Goal: Information Seeking & Learning: Understand process/instructions

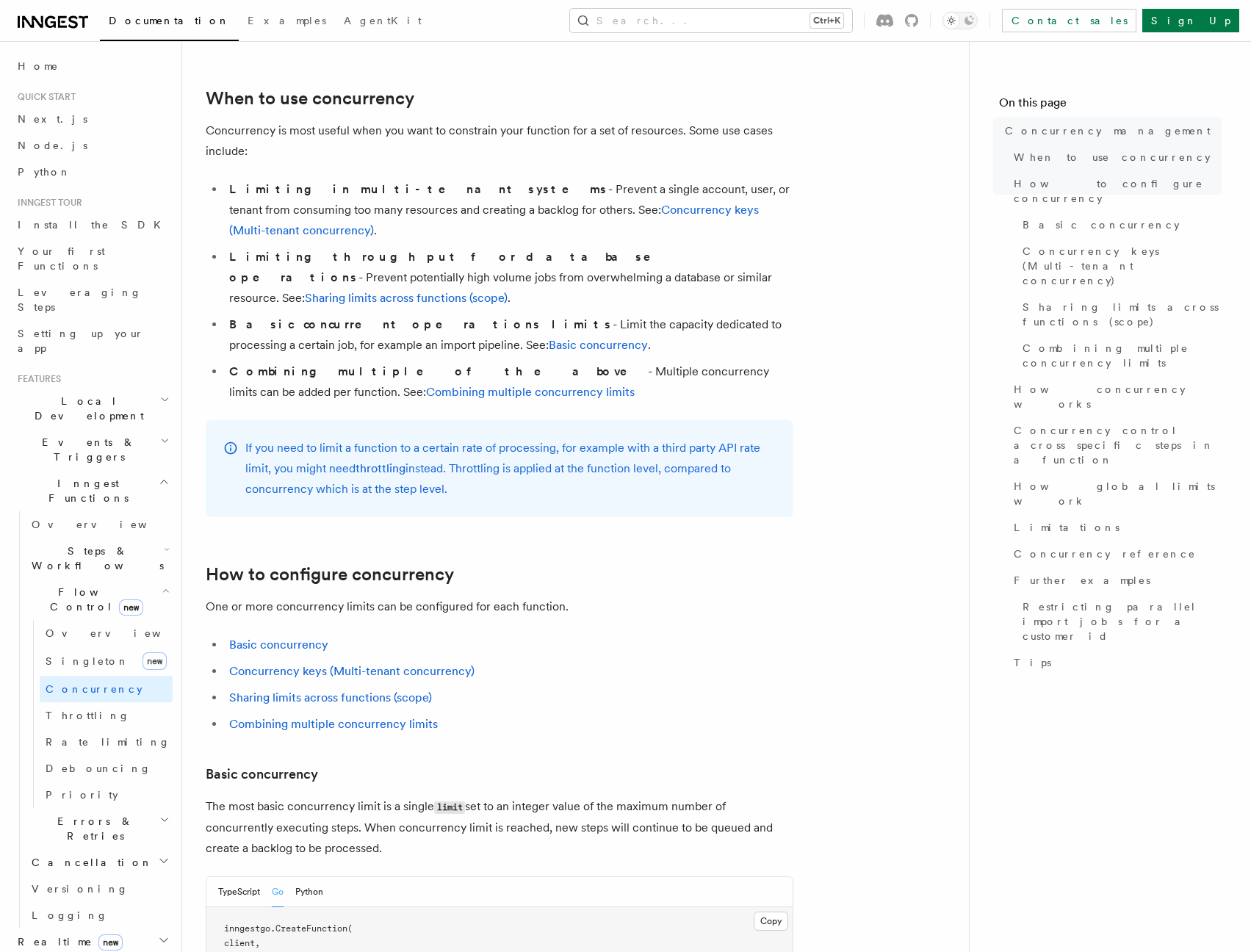
scroll to position [314, 0]
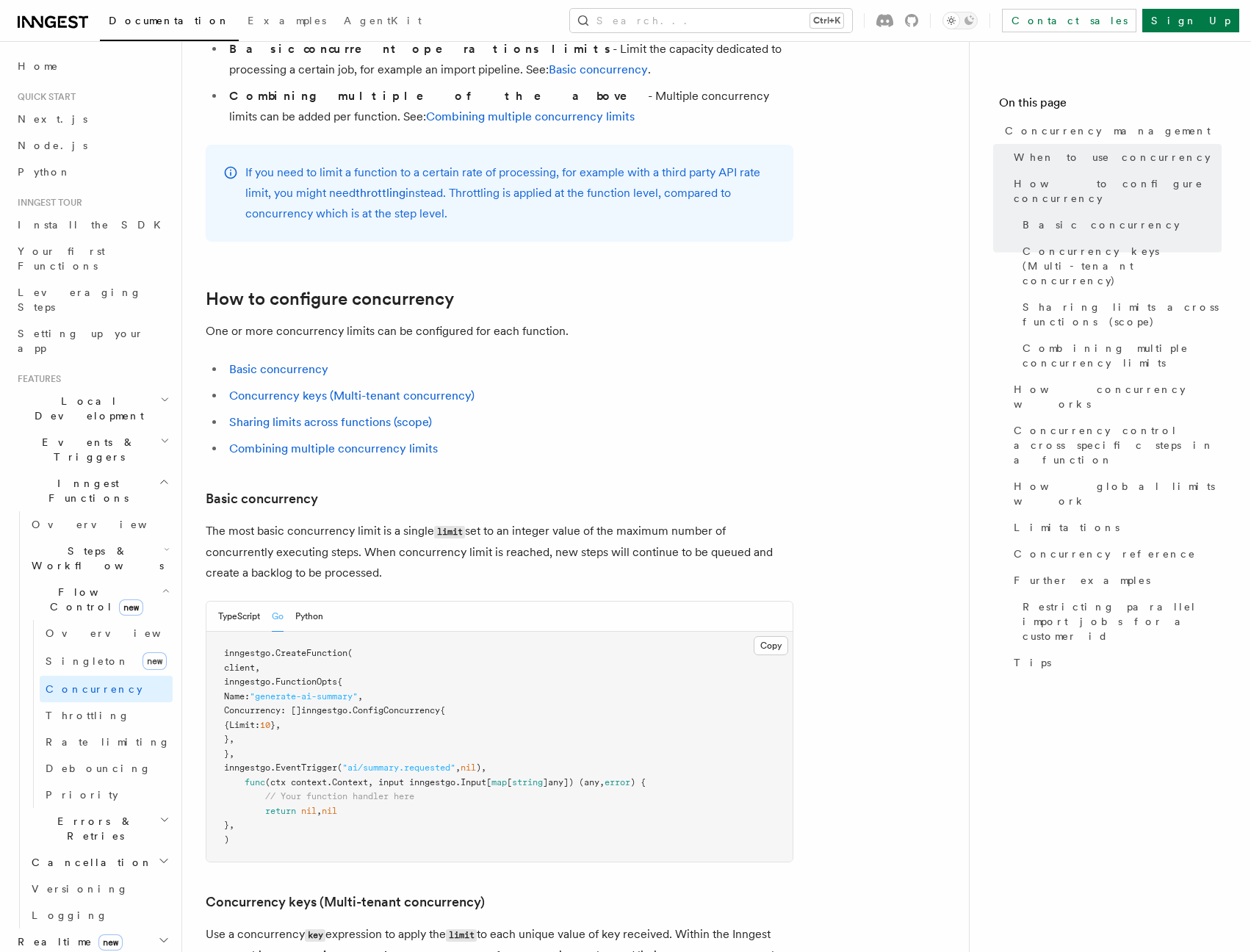
scroll to position [578, 0]
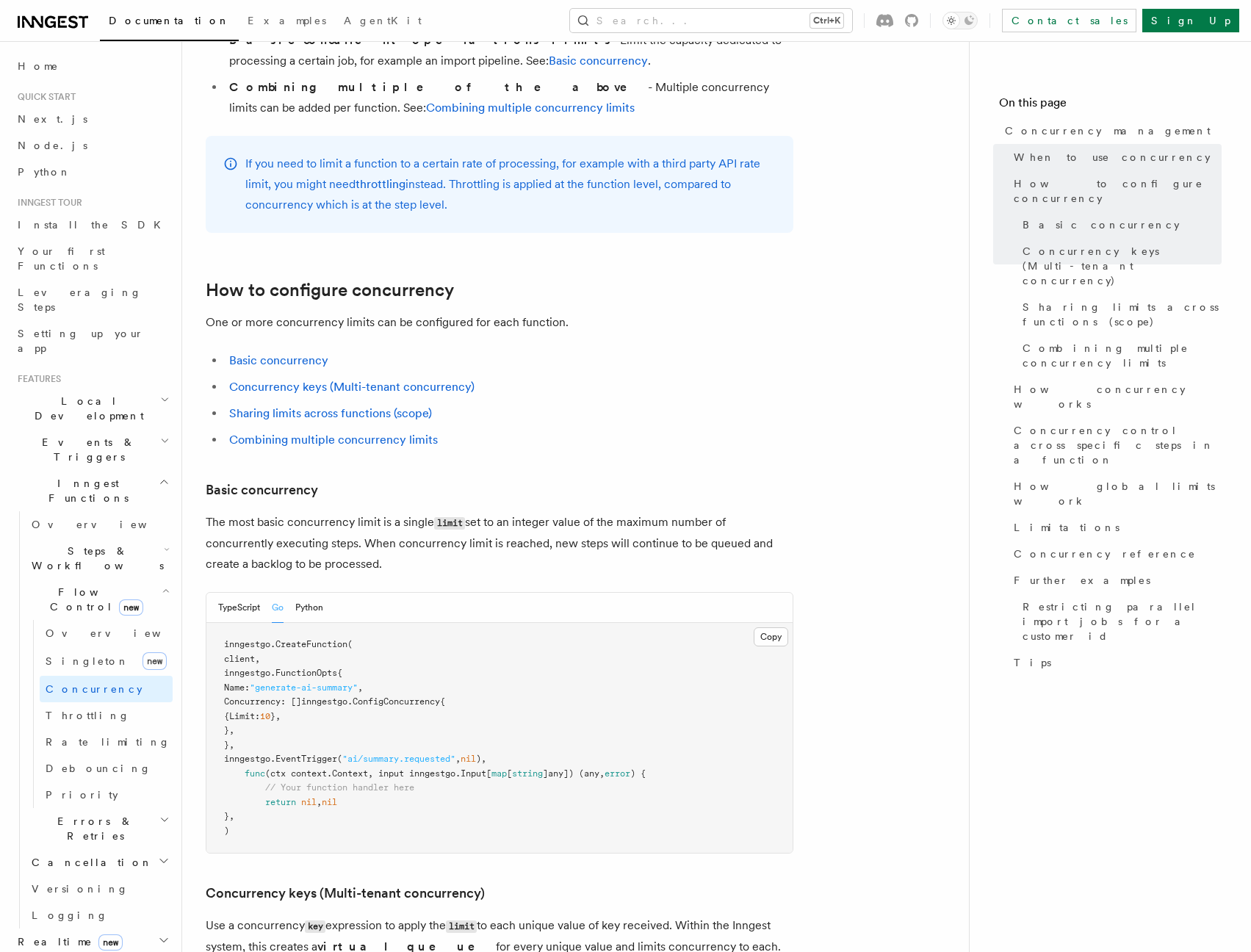
drag, startPoint x: 489, startPoint y: 639, endPoint x: 335, endPoint y: 644, distance: 154.1
click at [335, 696] on span "Concurrency: []inngestgo.ConfigConcurrency{" at bounding box center [334, 701] width 221 height 10
copy span "[]inngestgo.ConfigConcurrency"
drag, startPoint x: 488, startPoint y: 641, endPoint x: 338, endPoint y: 639, distance: 150.0
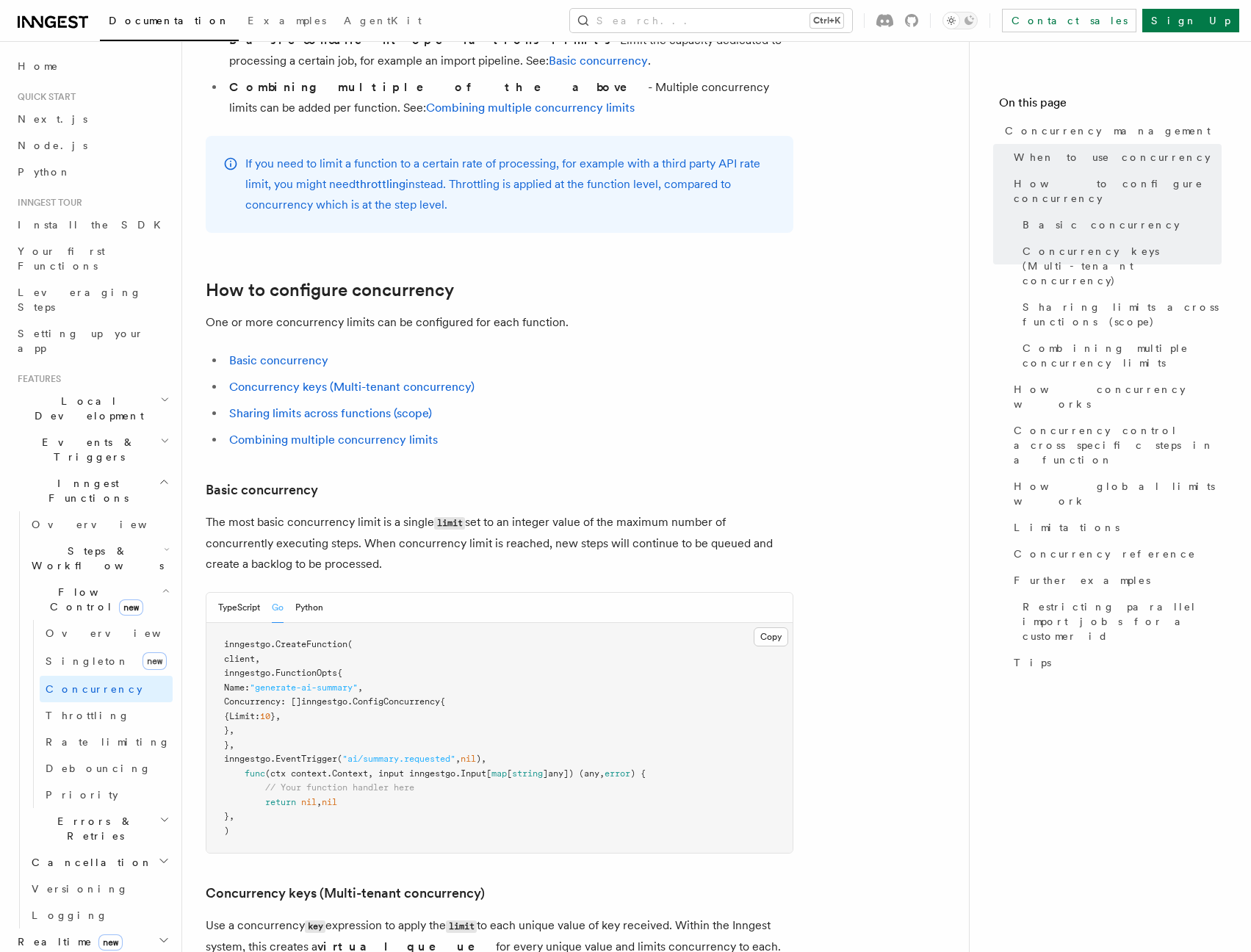
click at [338, 696] on span "Concurrency: []inngestgo.ConfigConcurrency{" at bounding box center [334, 701] width 221 height 10
drag, startPoint x: 314, startPoint y: 667, endPoint x: 193, endPoint y: 644, distance: 123.2
copy code "Concurrency: []inngestgo.ConfigConcurrency{ {Limit: 10 }, },"
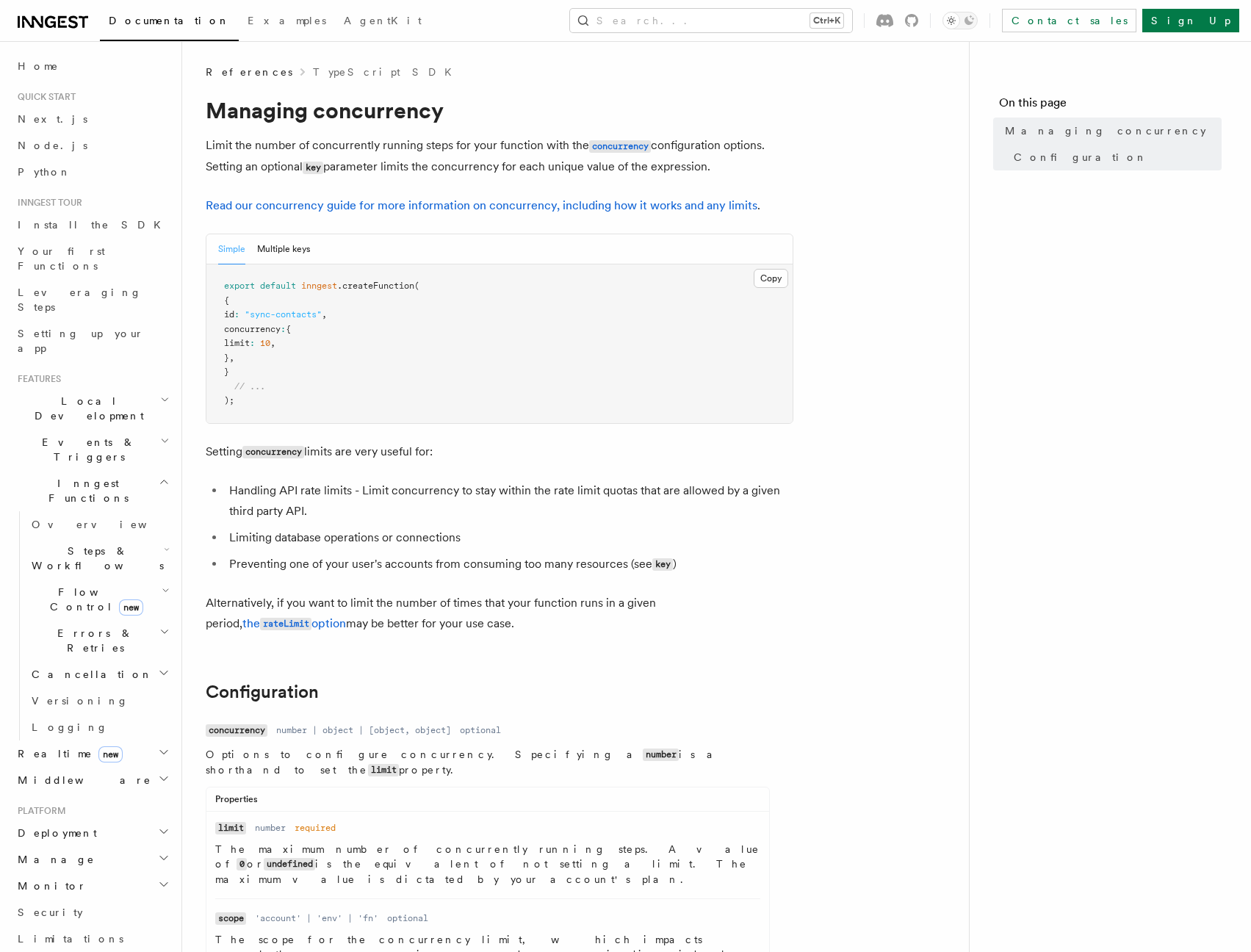
drag, startPoint x: 953, startPoint y: 489, endPoint x: 897, endPoint y: 328, distance: 170.5
click at [1066, 421] on nav "On this page Managing concurrency Configuration" at bounding box center [1110, 497] width 282 height 911
click at [279, 249] on button "Multiple keys" at bounding box center [284, 249] width 53 height 30
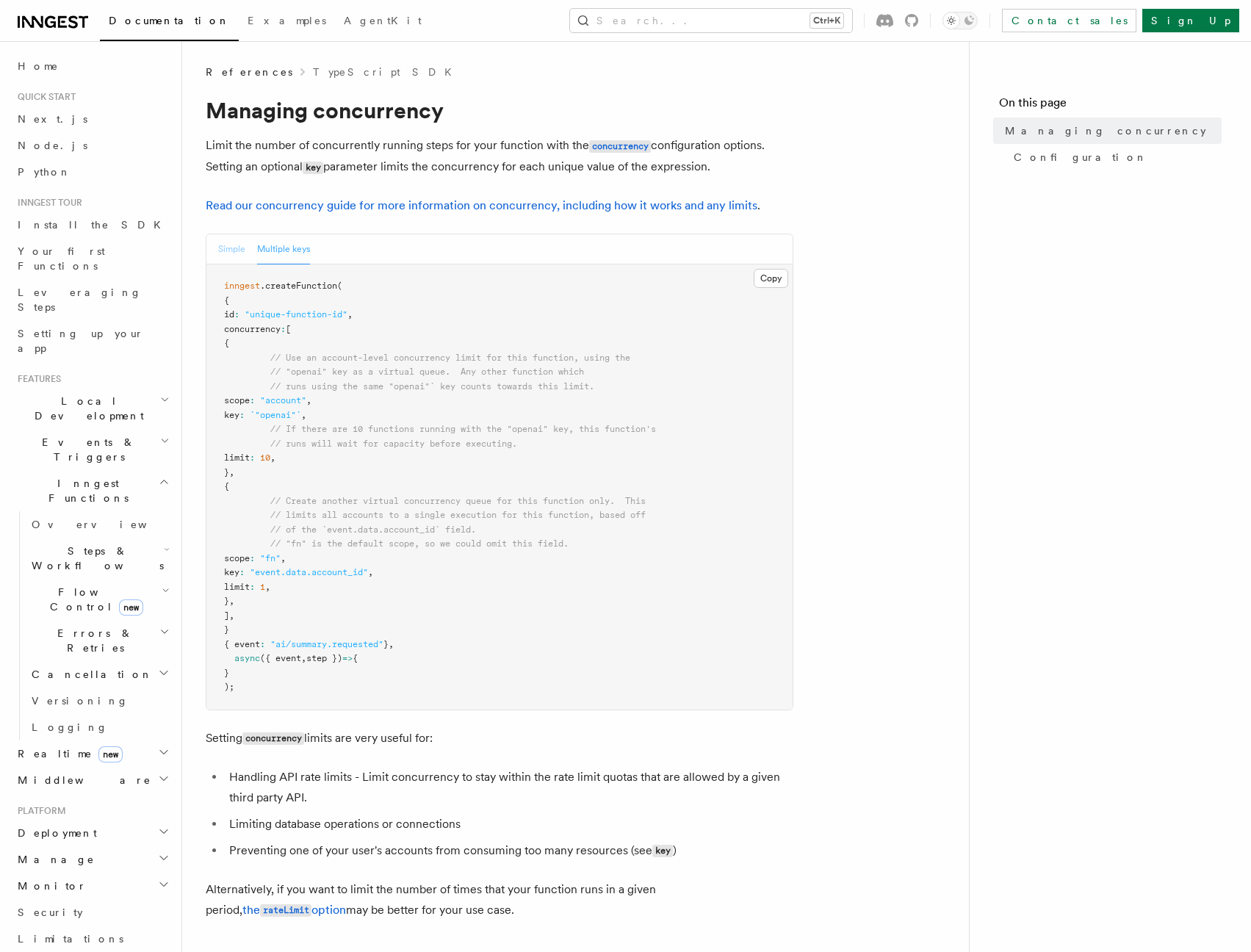
click at [229, 249] on button "Simple" at bounding box center [232, 249] width 27 height 30
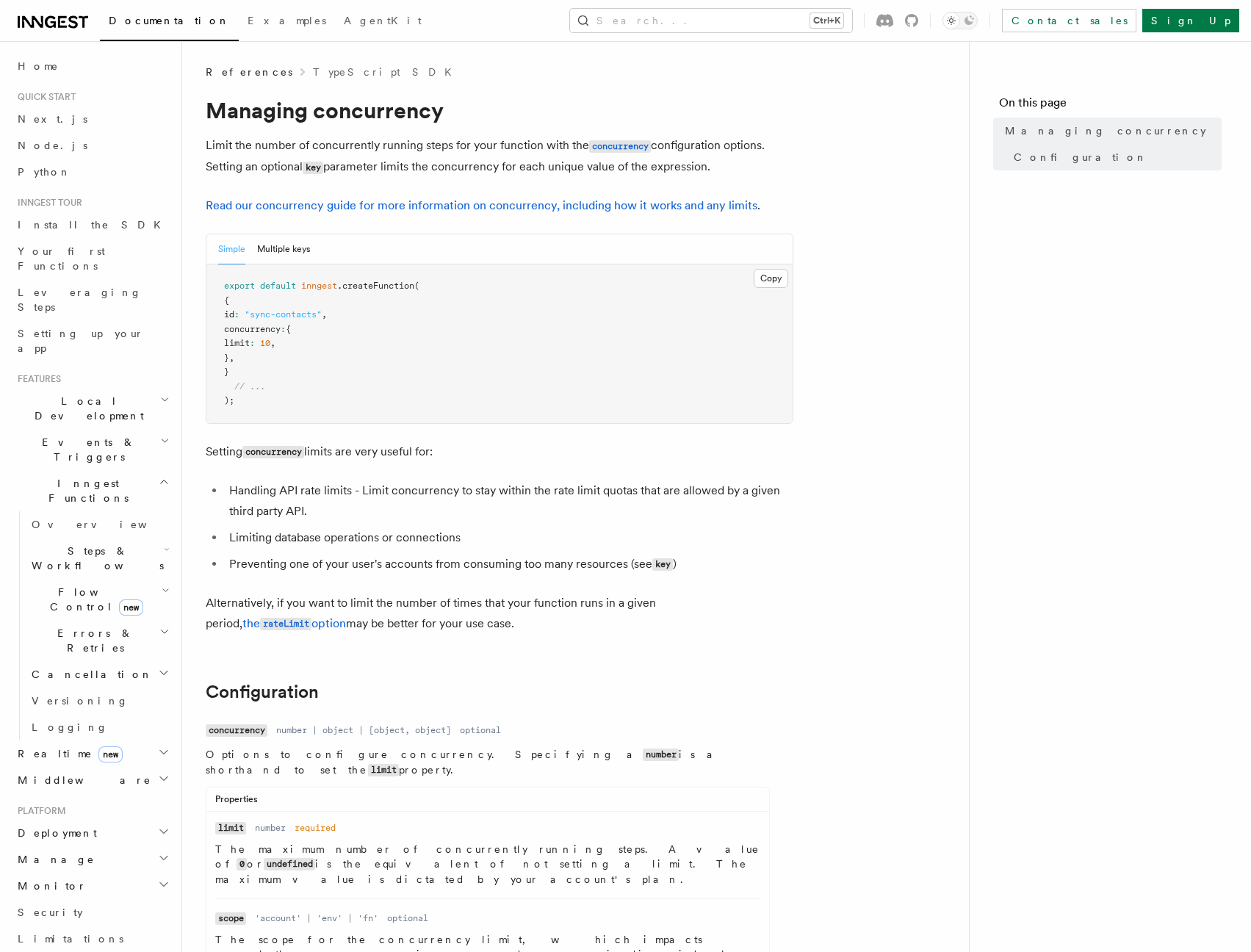
click at [1104, 459] on nav "On this page Managing concurrency Configuration" at bounding box center [1110, 497] width 282 height 911
